Goal: Information Seeking & Learning: Learn about a topic

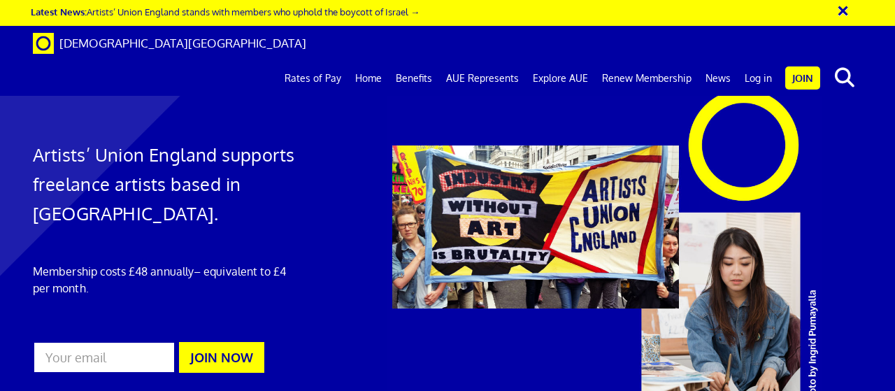
scroll to position [0, 3]
click at [330, 61] on link "Rates of Pay" at bounding box center [313, 78] width 71 height 35
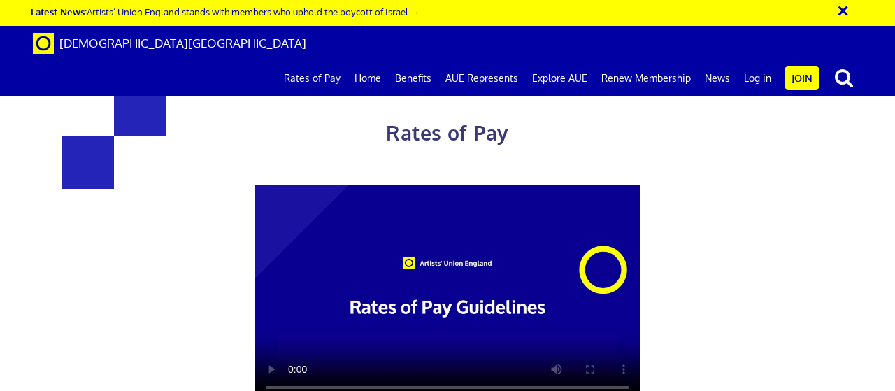
scroll to position [0, 3]
click at [894, 200] on div "Rates of Pay This page is designed to help artists and their employers to deter…" at bounding box center [448, 346] width 916 height 665
click at [425, 264] on video at bounding box center [447, 293] width 386 height 217
click at [712, 266] on div at bounding box center [447, 293] width 610 height 217
